Goal: Task Accomplishment & Management: Use online tool/utility

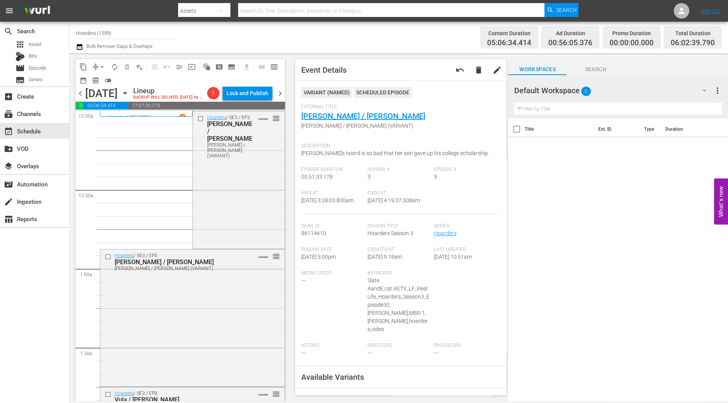
scroll to position [823, 0]
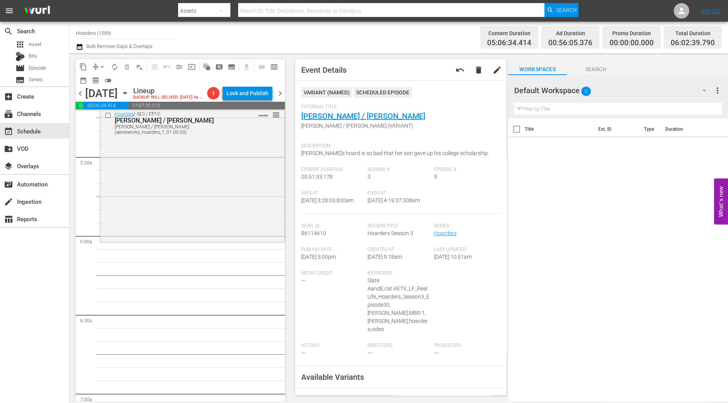
click at [195, 226] on div "Hoarders / SE3 / EP12: [PERSON_NAME] / [PERSON_NAME] / [PERSON_NAME] (aenetwork…" at bounding box center [192, 174] width 184 height 133
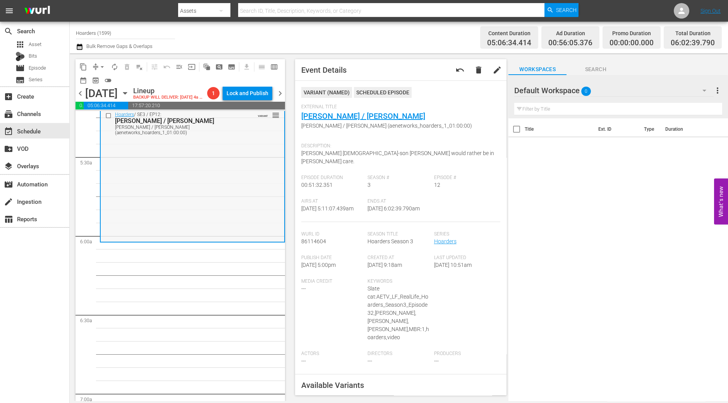
click at [139, 179] on div "Hoarders / SE3 / EP12: [PERSON_NAME] / [PERSON_NAME] / [PERSON_NAME] (aenetwork…" at bounding box center [192, 174] width 183 height 133
click at [102, 69] on span "arrow_drop_down" at bounding box center [102, 67] width 8 height 8
click at [97, 84] on li "Align to Midnight" at bounding box center [102, 82] width 81 height 13
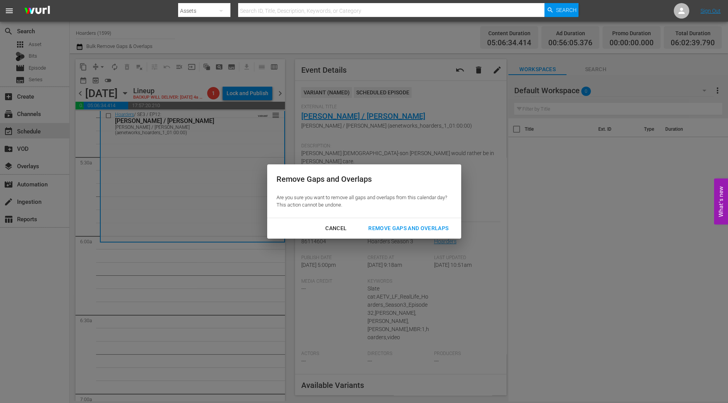
click at [383, 234] on button "Remove Gaps and Overlaps" at bounding box center [408, 228] width 99 height 14
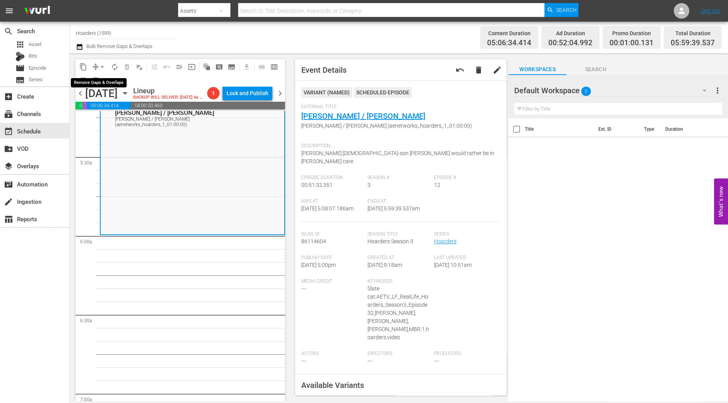
click at [99, 65] on span "arrow_drop_down" at bounding box center [102, 67] width 8 height 8
click at [100, 78] on li "Align to Midnight" at bounding box center [102, 82] width 81 height 13
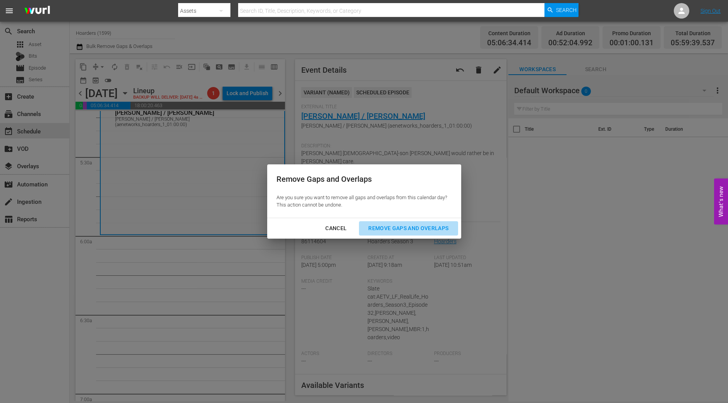
click at [426, 228] on div "Remove Gaps and Overlaps" at bounding box center [408, 229] width 93 height 10
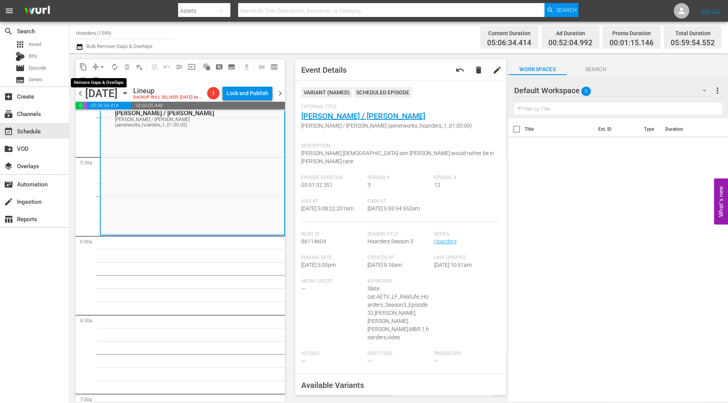
click at [100, 68] on span "arrow_drop_down" at bounding box center [102, 67] width 8 height 8
click at [102, 80] on li "Align to Midnight" at bounding box center [102, 82] width 81 height 13
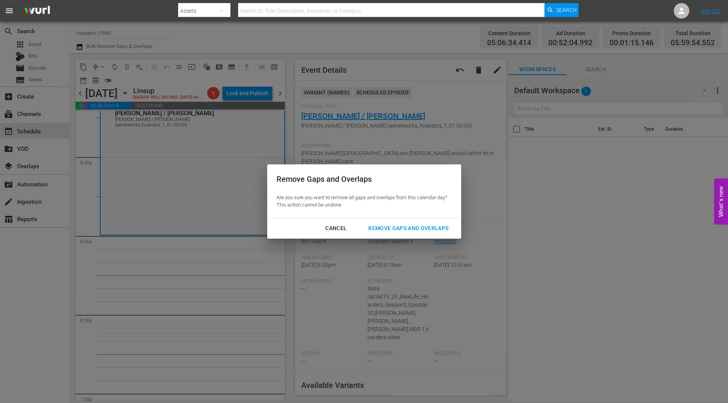
click at [393, 230] on div "Remove Gaps and Overlaps" at bounding box center [408, 229] width 93 height 10
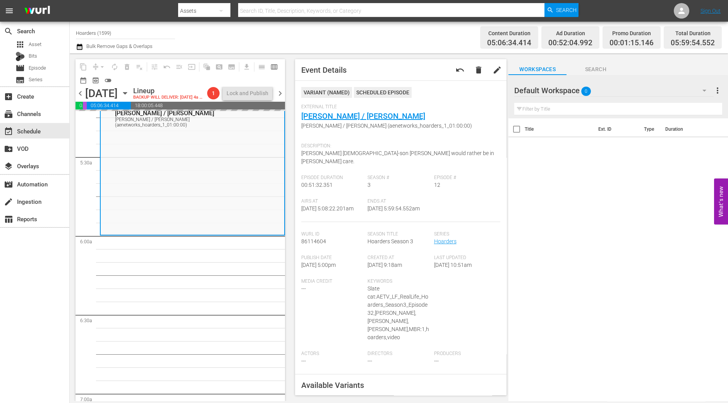
click at [640, 318] on div "Title Ext. ID Type Duration" at bounding box center [617, 260] width 219 height 284
click at [118, 72] on span "autorenew_outlined" at bounding box center [114, 67] width 12 height 12
click at [113, 67] on span "autorenew_outlined" at bounding box center [115, 67] width 8 height 8
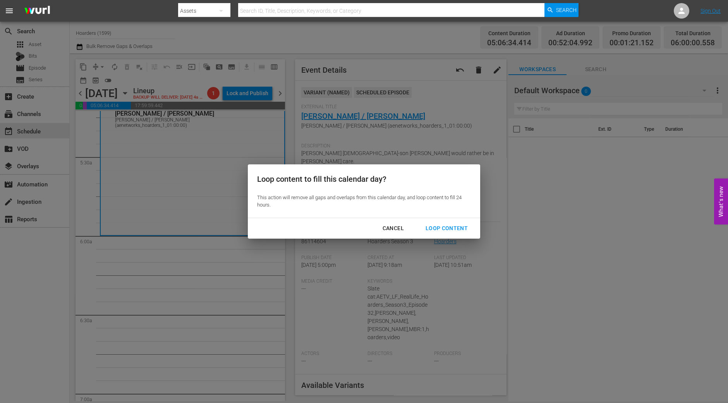
click at [452, 227] on div "Loop Content" at bounding box center [446, 229] width 55 height 10
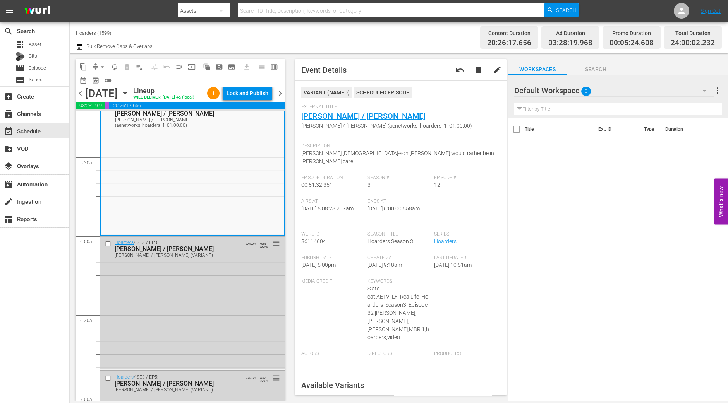
click at [26, 359] on div "search Search apps Asset Bits movie Episode subtitles Series add_box Create sub…" at bounding box center [35, 223] width 70 height 403
click at [255, 96] on div "Lock and Publish" at bounding box center [247, 93] width 42 height 14
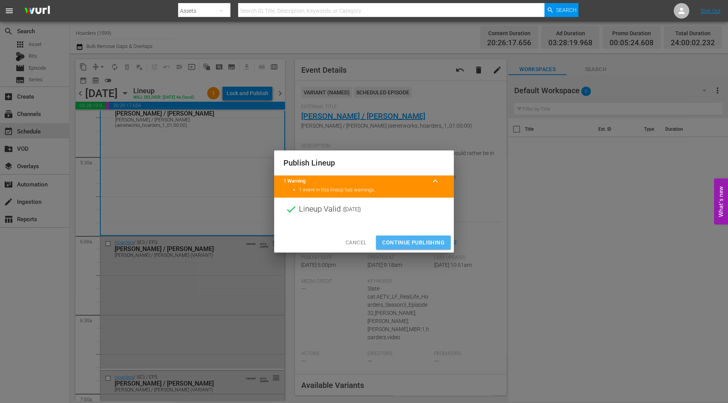
click at [406, 240] on span "Continue Publishing" at bounding box center [413, 243] width 62 height 10
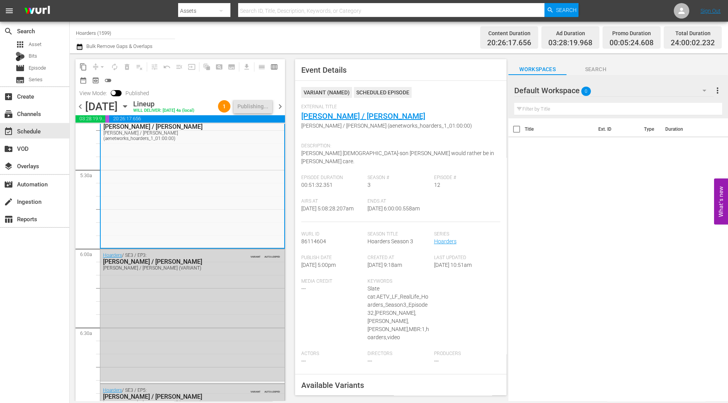
click at [279, 111] on span "chevron_right" at bounding box center [280, 107] width 10 height 10
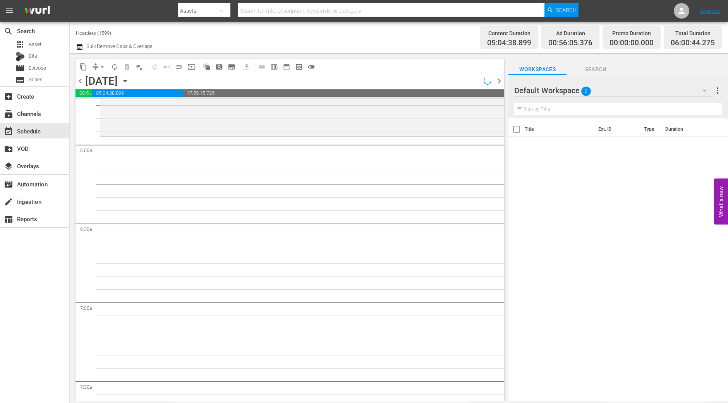
scroll to position [836, 0]
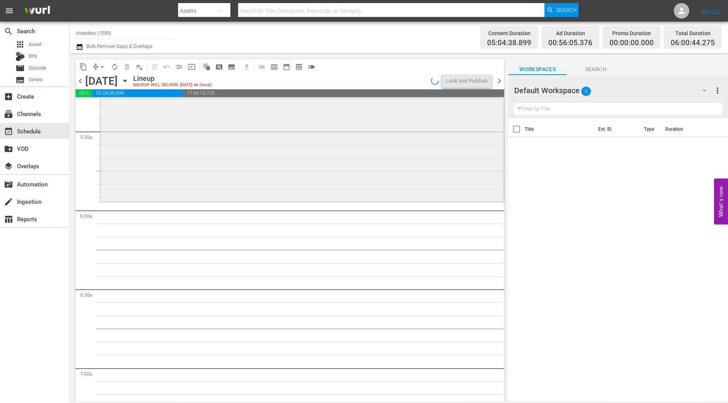
click at [283, 194] on div "Hoarders / SE3 / EP20: Mary / Mary Ann Mary / Mary Ann (aenetworks_hoarders_1_0…" at bounding box center [301, 133] width 403 height 133
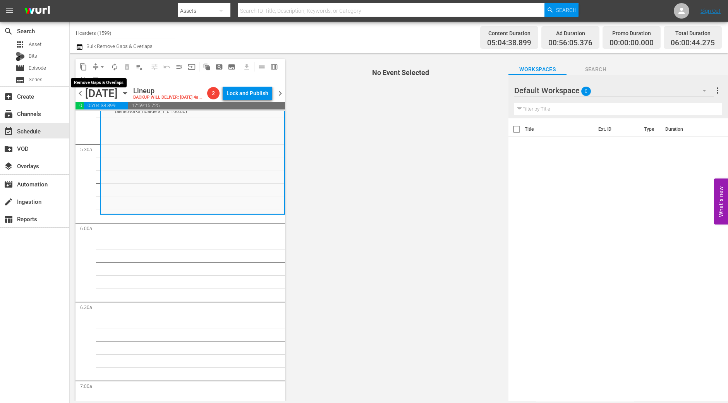
click at [99, 69] on span "arrow_drop_down" at bounding box center [102, 67] width 8 height 8
click at [104, 79] on li "Align to Midnight" at bounding box center [102, 82] width 81 height 13
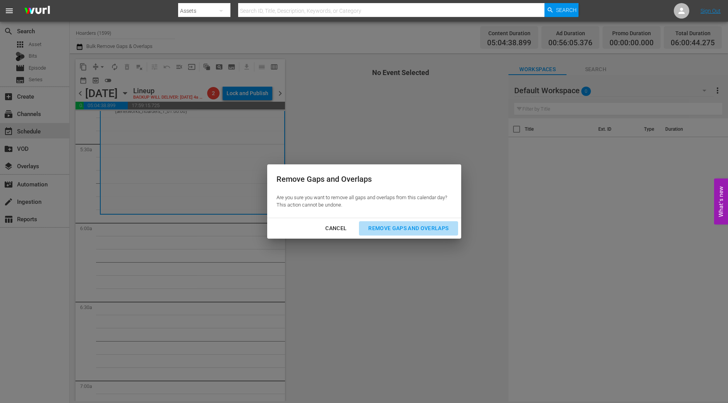
click at [383, 224] on div "Remove Gaps and Overlaps" at bounding box center [408, 229] width 93 height 10
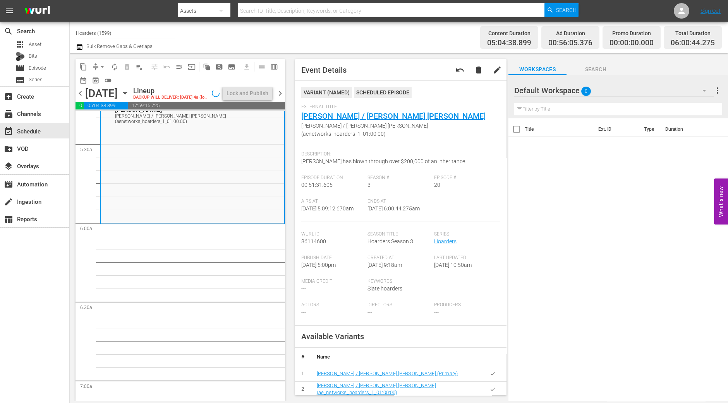
click at [173, 164] on div "Hoarders / SE3 / EP20: Mary / Mary Ann Mary / Mary Ann (aenetworks_hoarders_1_0…" at bounding box center [192, 156] width 183 height 133
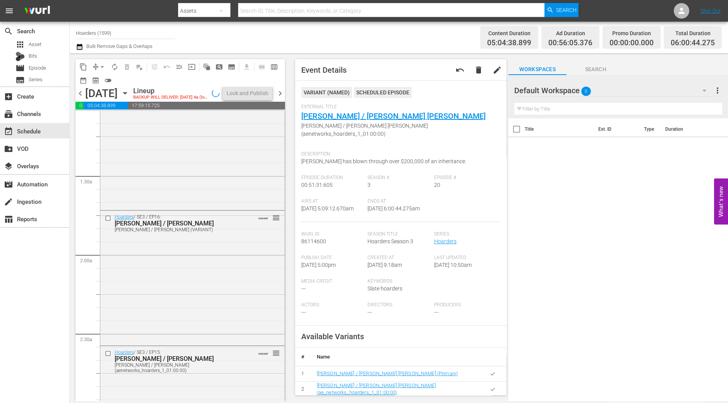
scroll to position [0, 0]
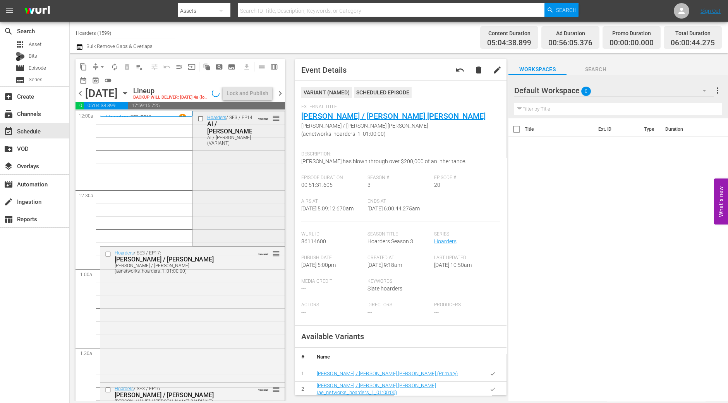
click at [254, 215] on div "Hoarders / SE3 / EP14: Al / Julie Al / Julie (VARIANT) VARIANT reorder" at bounding box center [239, 178] width 92 height 134
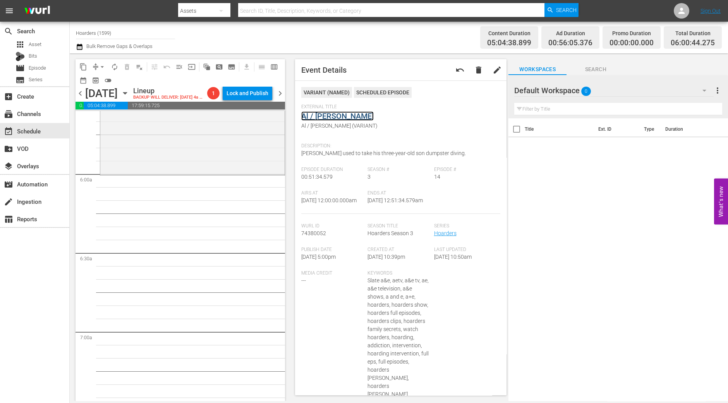
scroll to position [897, 0]
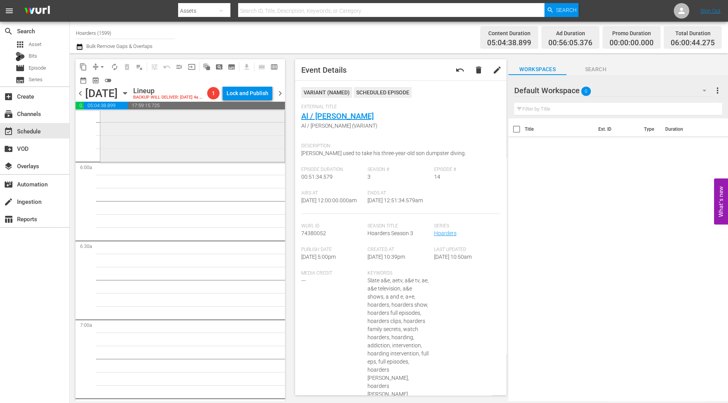
click at [195, 154] on div "Hoarders / SE3 / EP20: Mary / Mary Ann Mary / Mary Ann (aenetworks_hoarders_1_0…" at bounding box center [192, 94] width 184 height 133
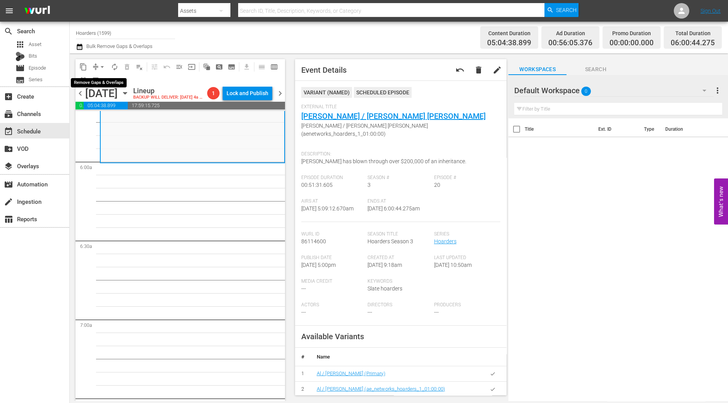
click at [99, 65] on span "arrow_drop_down" at bounding box center [102, 67] width 8 height 8
click at [94, 80] on li "Align to Midnight" at bounding box center [102, 82] width 81 height 13
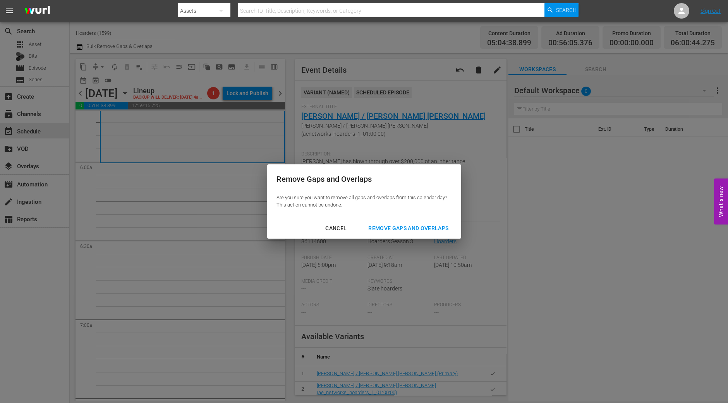
click at [384, 227] on div "Remove Gaps and Overlaps" at bounding box center [408, 229] width 93 height 10
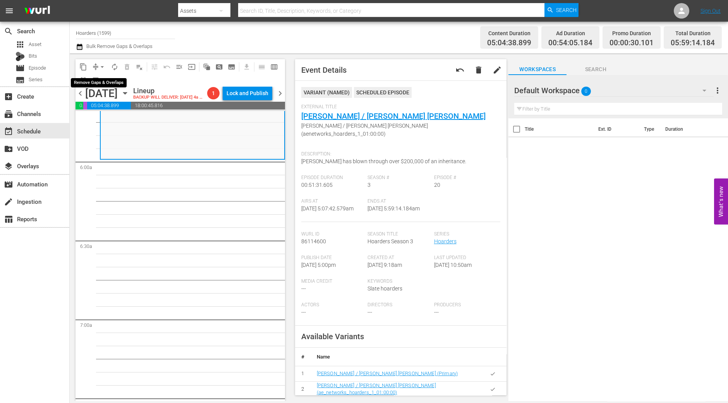
click at [99, 64] on span "arrow_drop_down" at bounding box center [102, 67] width 8 height 8
click at [102, 78] on li "Align to Midnight" at bounding box center [102, 82] width 81 height 13
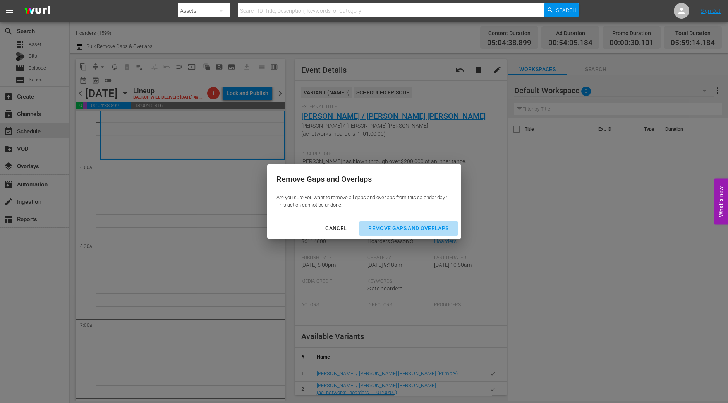
click at [407, 230] on div "Remove Gaps and Overlaps" at bounding box center [408, 229] width 93 height 10
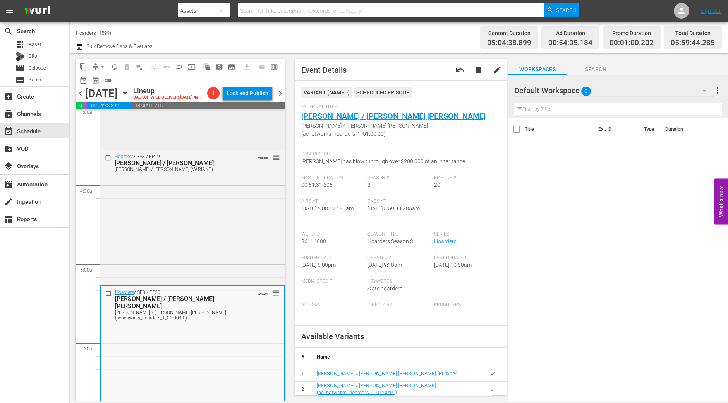
scroll to position [636, 0]
click at [250, 127] on div "Hoarders / SE3 / EP18: Andrew / Shania Andrew / Shania (VARIANT) VARIANT reorder" at bounding box center [192, 81] width 184 height 133
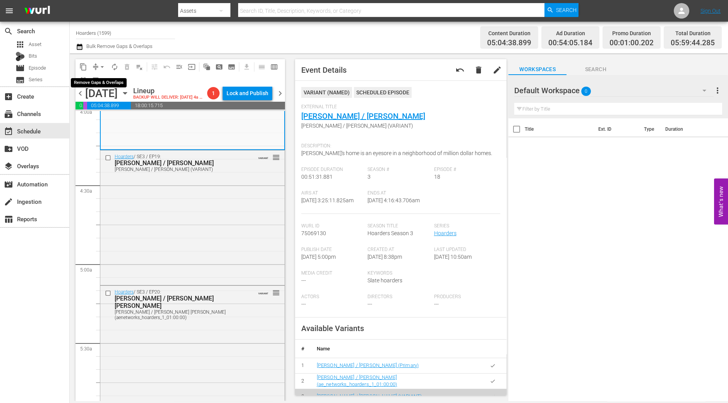
click at [101, 69] on span "arrow_drop_down" at bounding box center [102, 67] width 8 height 8
click at [100, 76] on li "Align to Midnight" at bounding box center [102, 82] width 81 height 13
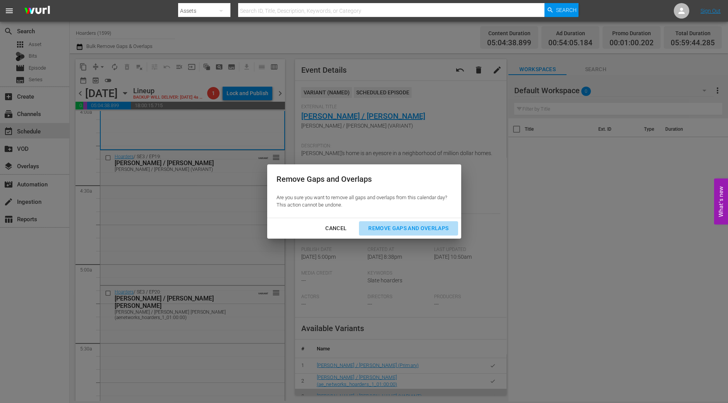
click at [384, 225] on div "Remove Gaps and Overlaps" at bounding box center [408, 229] width 93 height 10
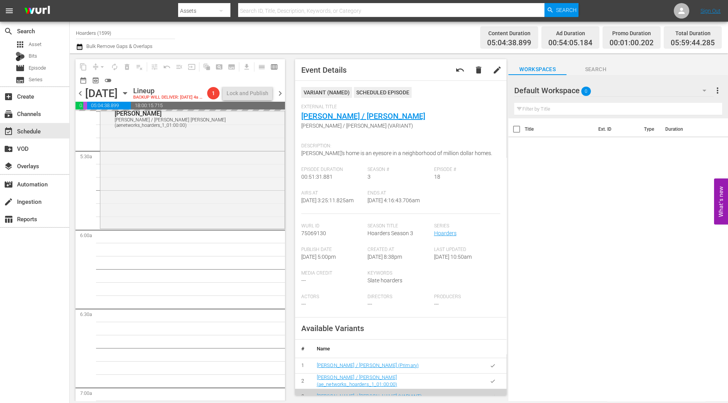
scroll to position [828, 0]
click at [209, 208] on div "Hoarders / SE3 / EP20: Mary / Mary Ann Mary / Mary Ann (aenetworks_hoarders_1_0…" at bounding box center [192, 160] width 184 height 133
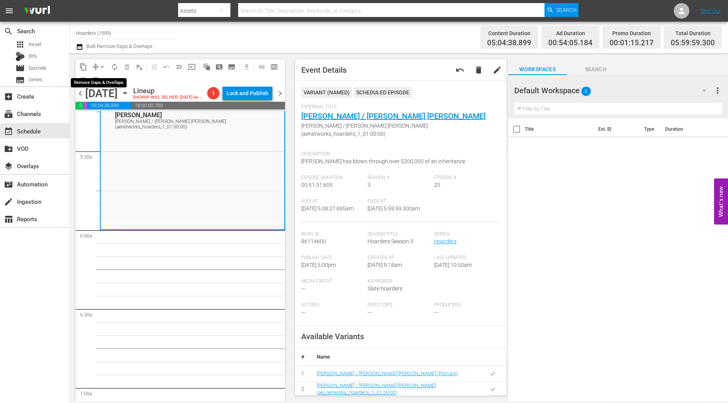
click at [100, 66] on span "arrow_drop_down" at bounding box center [102, 67] width 8 height 8
click at [104, 80] on li "Align to Midnight" at bounding box center [102, 82] width 81 height 13
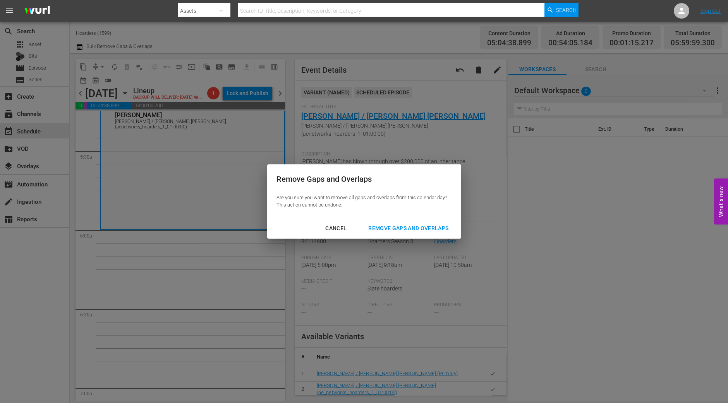
click at [408, 227] on div "Remove Gaps and Overlaps" at bounding box center [408, 229] width 93 height 10
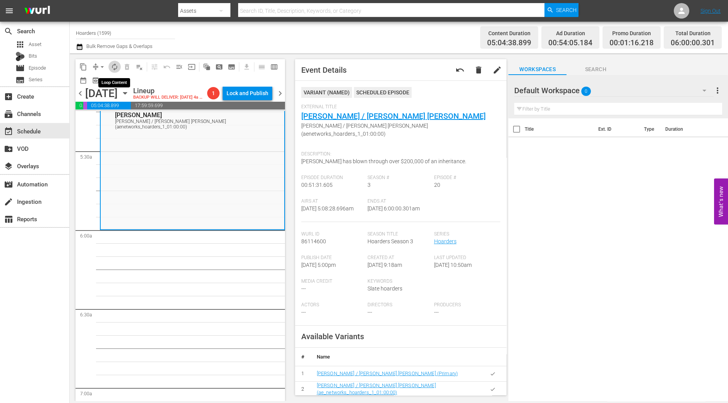
click at [115, 62] on button "autorenew_outlined" at bounding box center [114, 67] width 12 height 12
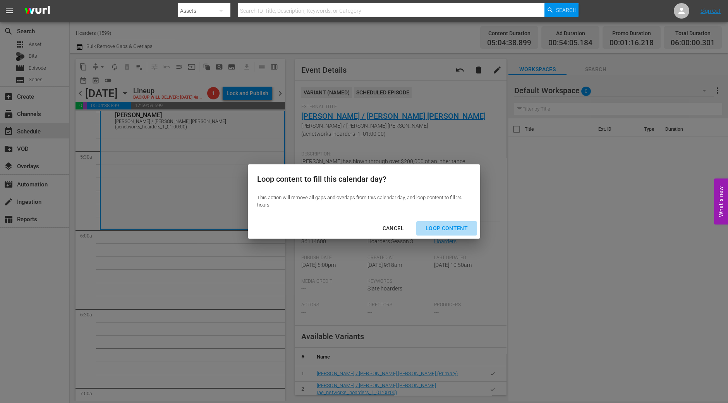
click at [467, 231] on div "Loop Content" at bounding box center [446, 229] width 55 height 10
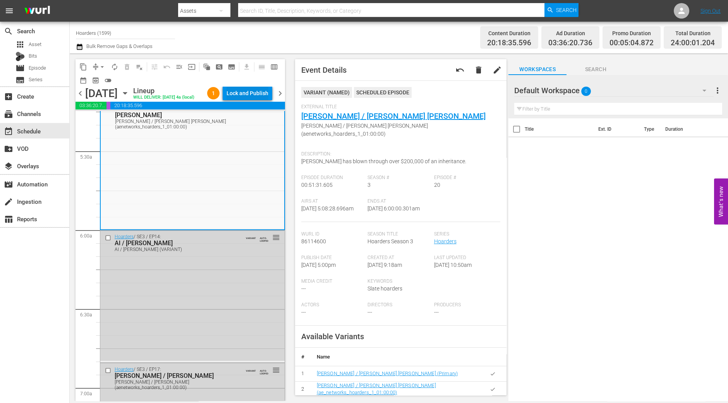
click at [258, 95] on div "Lock and Publish" at bounding box center [247, 93] width 42 height 14
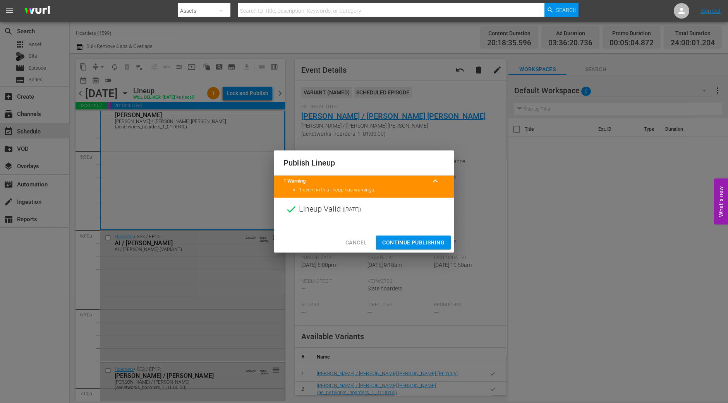
click at [407, 244] on span "Continue Publishing" at bounding box center [413, 243] width 62 height 10
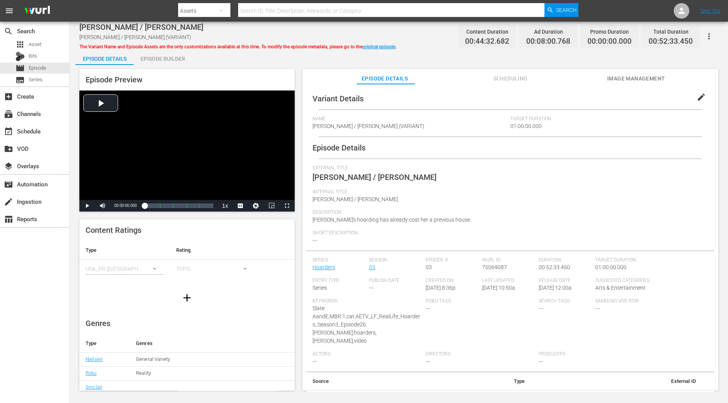
click at [155, 71] on div "Episode Preview Video Player is loading. Play Video Play Mute Current Time 00:0…" at bounding box center [186, 140] width 215 height 143
click at [159, 62] on div "Episode Builder" at bounding box center [163, 59] width 58 height 19
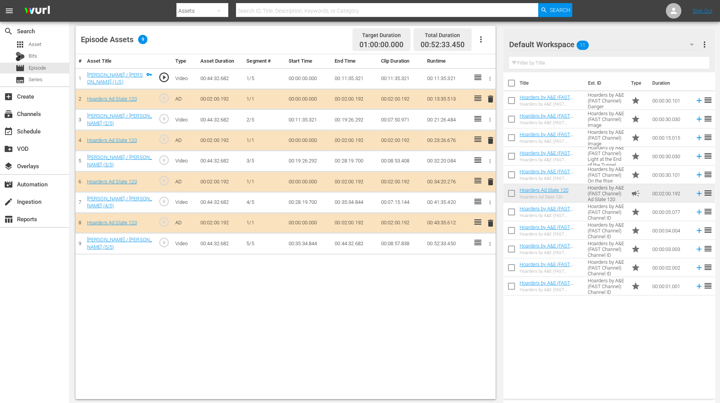
scroll to position [201, 0]
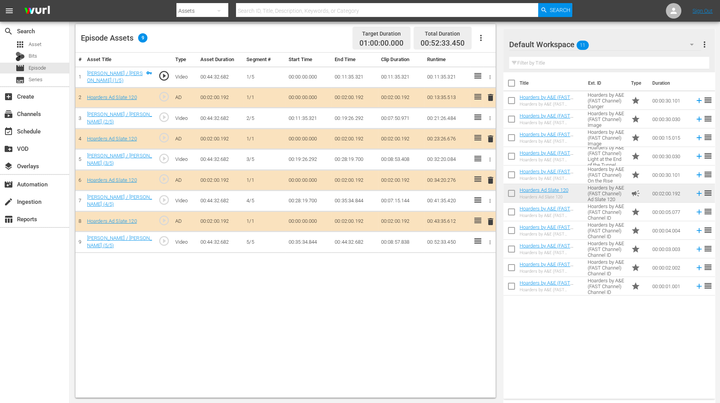
click at [490, 139] on span "delete" at bounding box center [490, 138] width 9 height 9
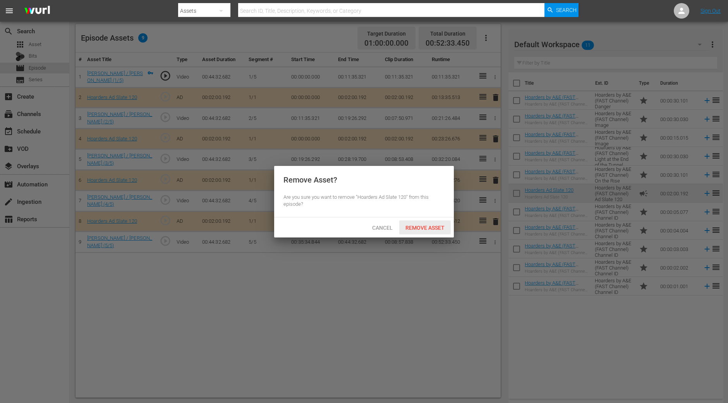
click at [439, 226] on span "Remove Asset" at bounding box center [424, 228] width 51 height 6
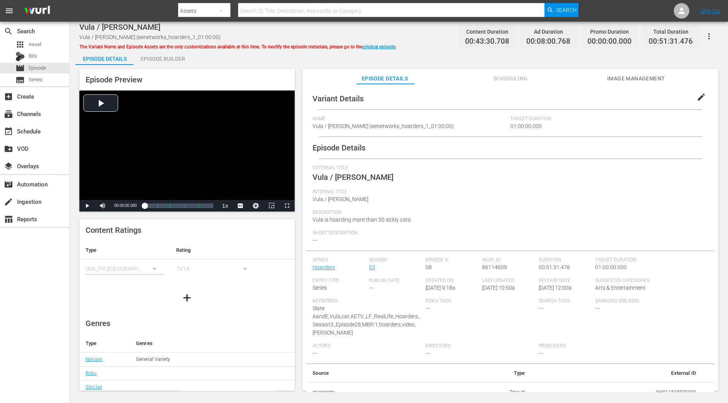
click at [177, 60] on div "Episode Builder" at bounding box center [163, 59] width 58 height 19
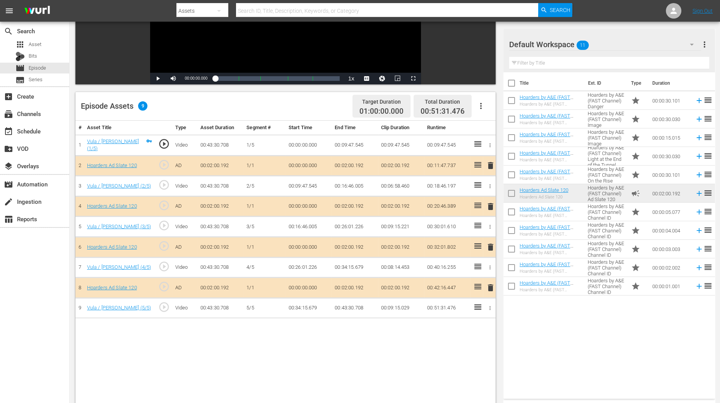
scroll to position [134, 0]
click at [492, 208] on span "delete" at bounding box center [490, 206] width 9 height 9
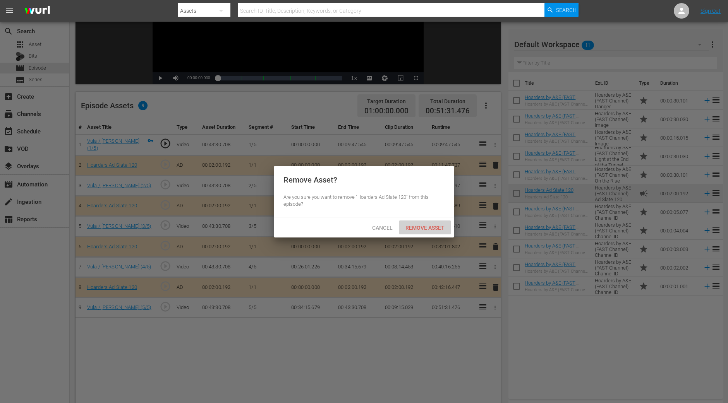
click at [424, 232] on div "Remove Asset" at bounding box center [424, 228] width 51 height 14
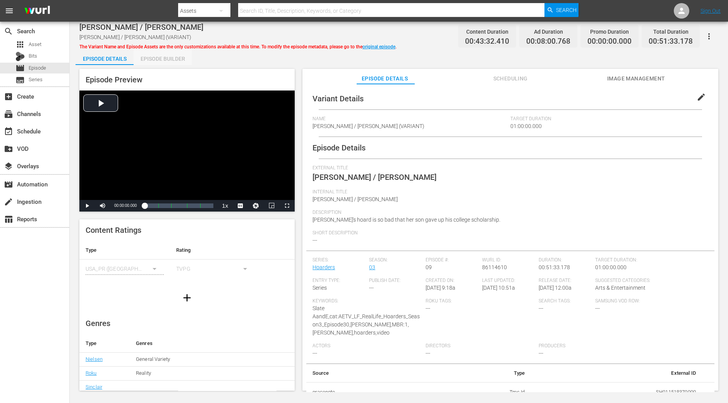
click at [163, 58] on div "Episode Builder" at bounding box center [163, 59] width 58 height 19
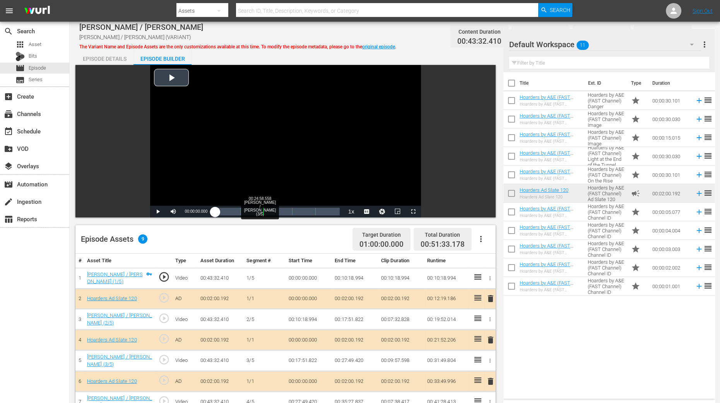
scroll to position [201, 0]
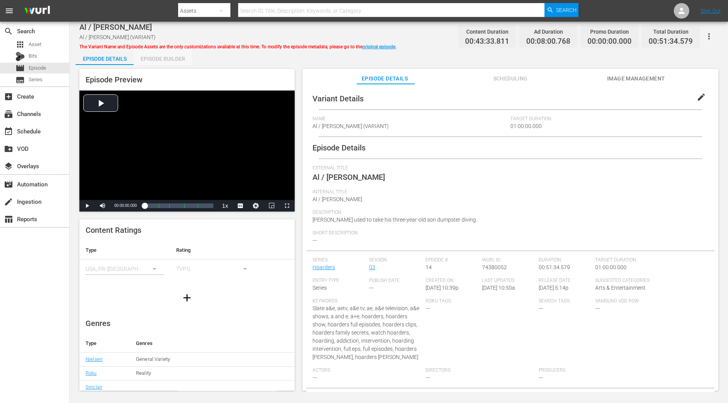
click at [183, 62] on div "Episode Builder" at bounding box center [163, 59] width 58 height 19
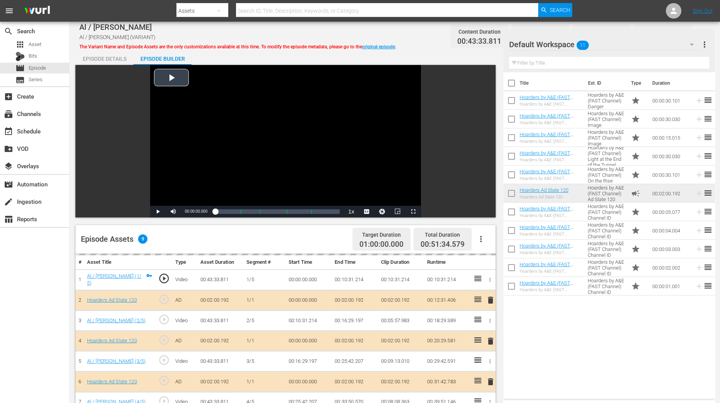
scroll to position [134, 0]
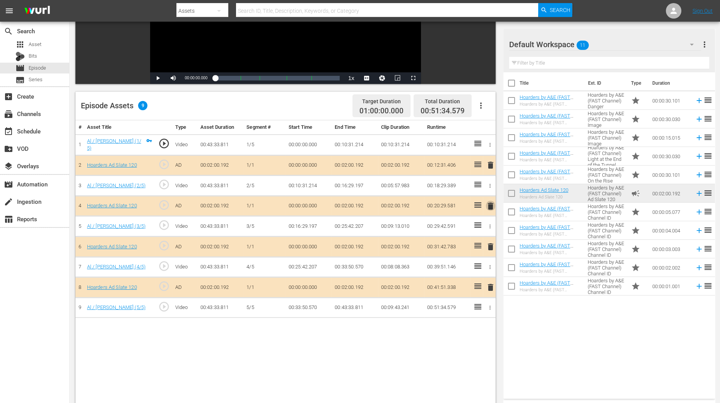
click at [490, 206] on span "delete" at bounding box center [490, 206] width 9 height 9
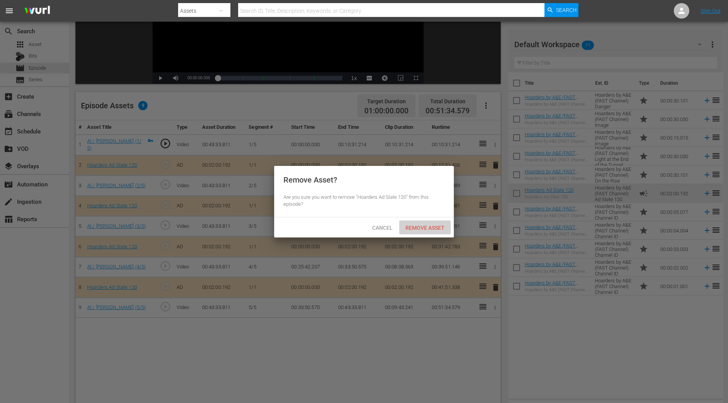
click at [433, 230] on span "Remove Asset" at bounding box center [424, 228] width 51 height 6
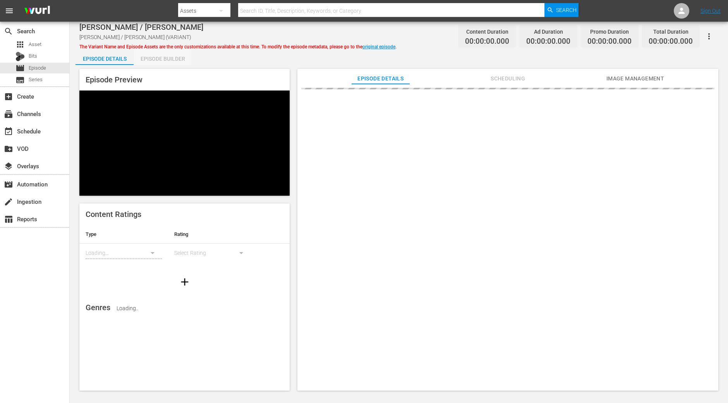
click at [155, 57] on div "Episode Builder" at bounding box center [163, 59] width 58 height 19
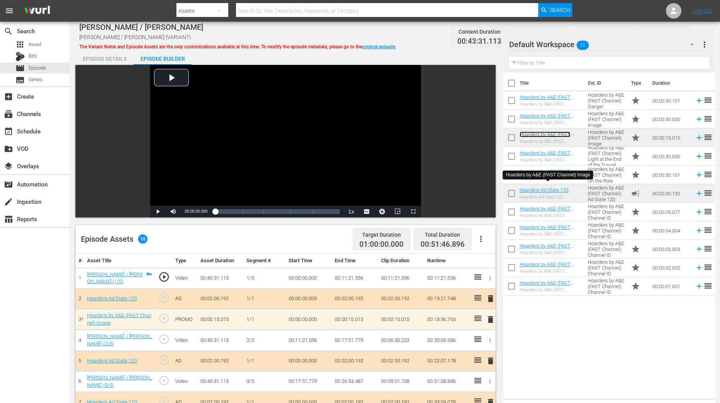
scroll to position [146, 0]
